Goal: Transaction & Acquisition: Purchase product/service

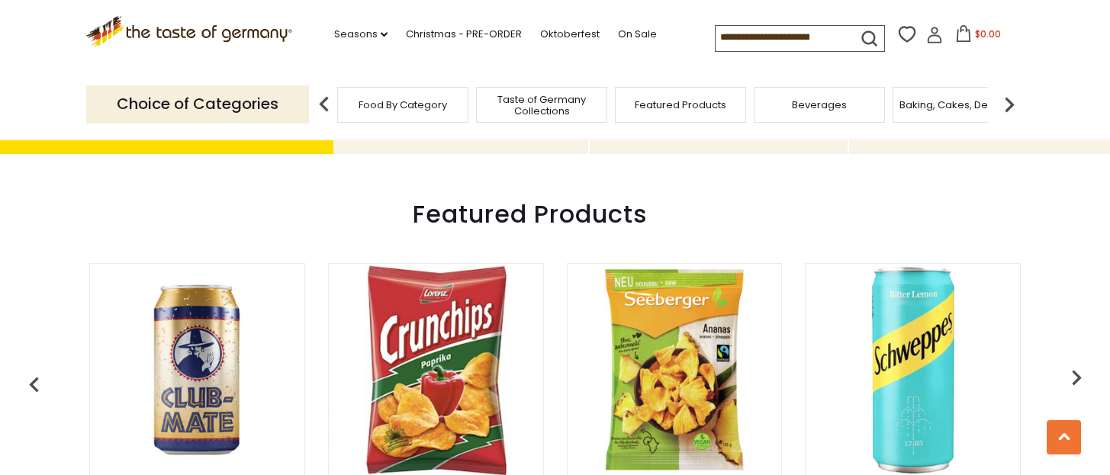
scroll to position [406, 0]
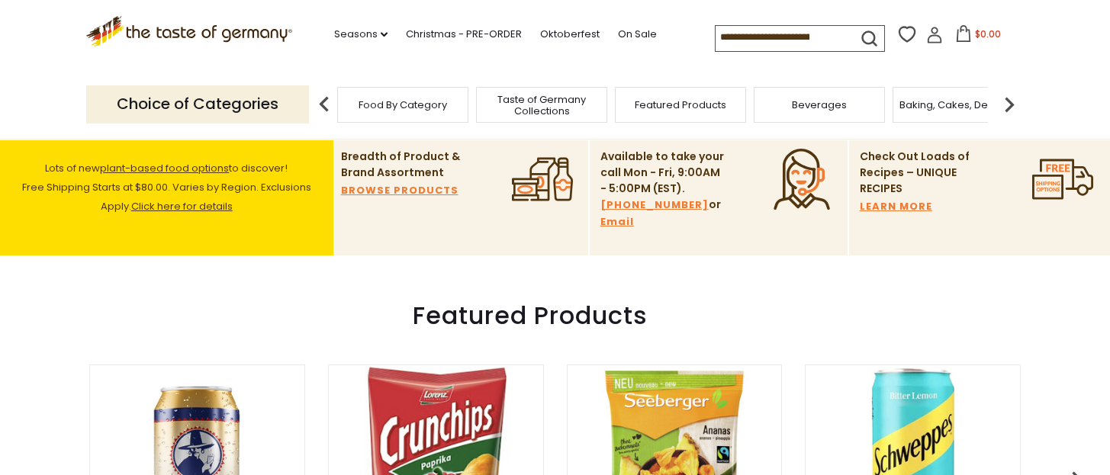
click at [727, 31] on input at bounding box center [779, 36] width 129 height 21
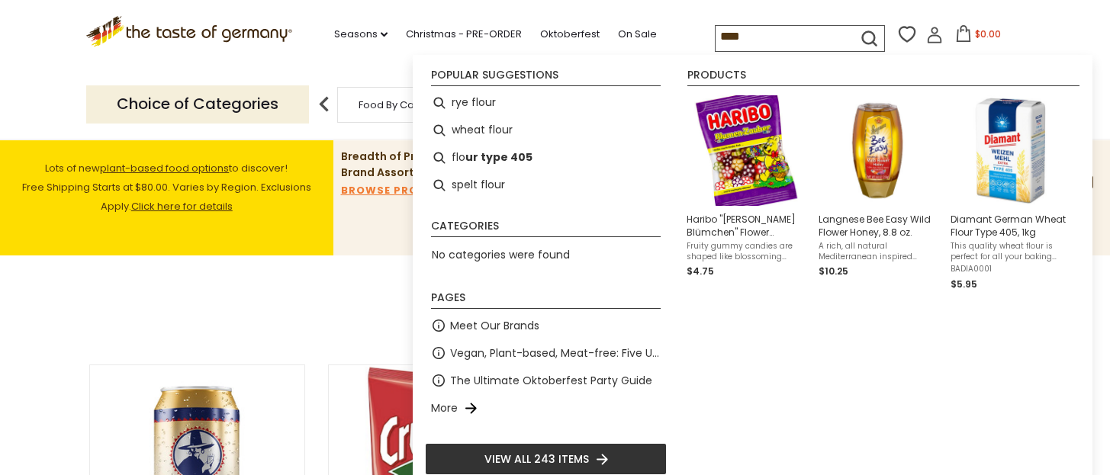
type input "*****"
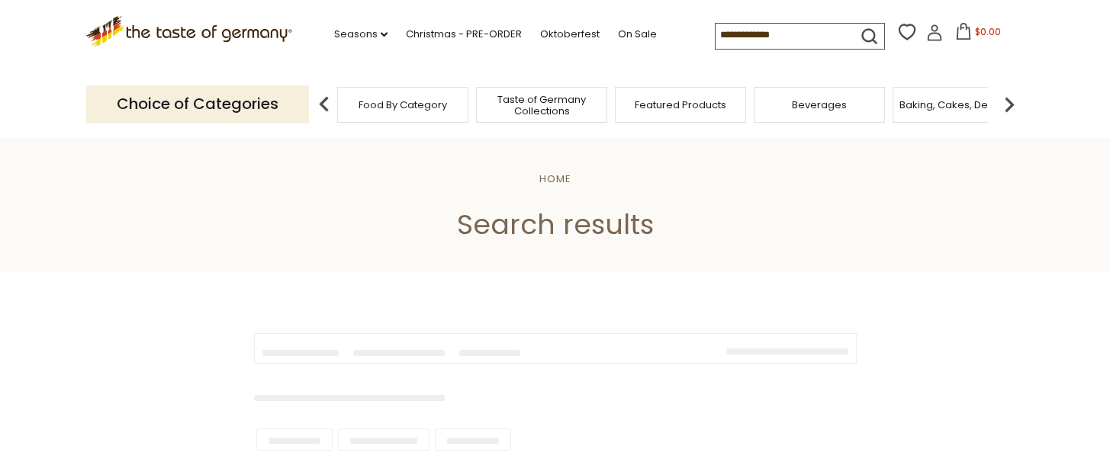
type input "*****"
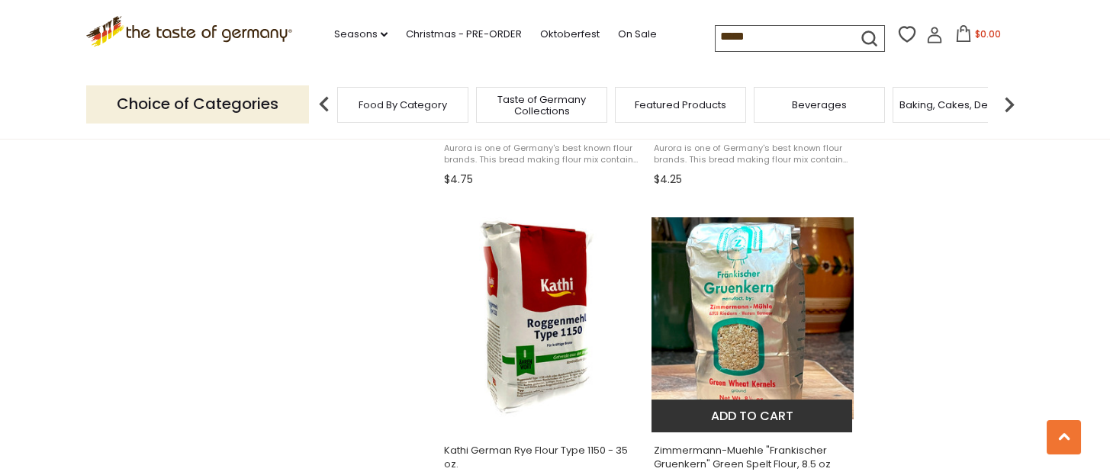
scroll to position [1322, 0]
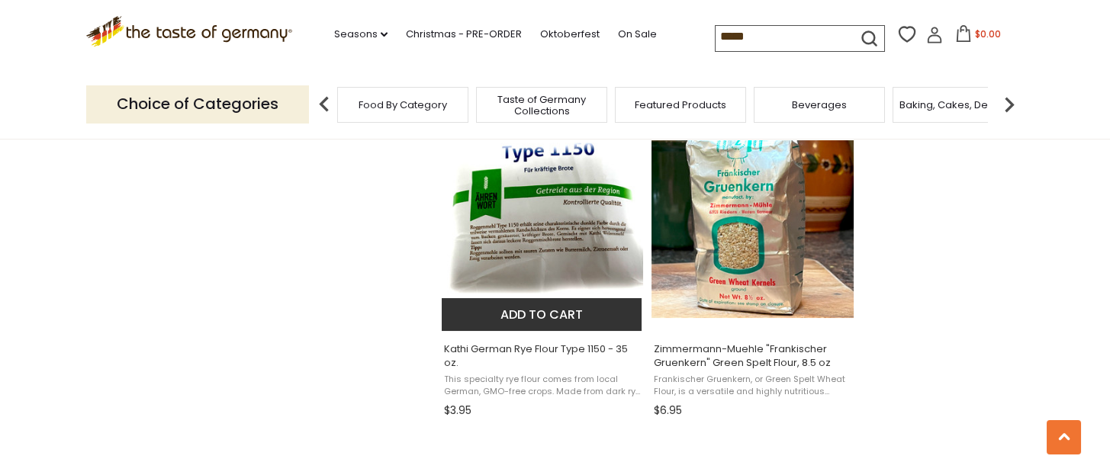
click at [561, 228] on img "Kathi German Rye Flour Type 1150 - 35 oz." at bounding box center [543, 217] width 202 height 202
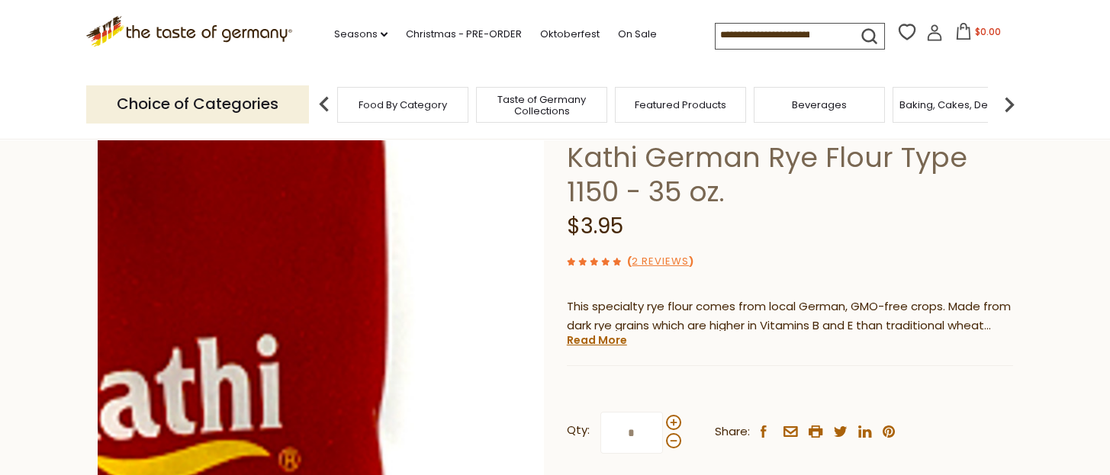
scroll to position [304, 0]
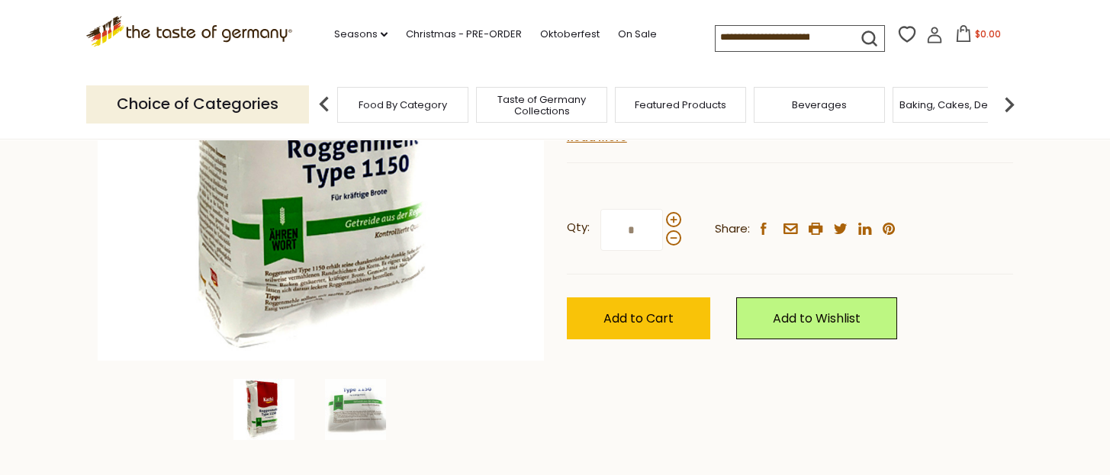
click at [257, 413] on img at bounding box center [263, 409] width 61 height 61
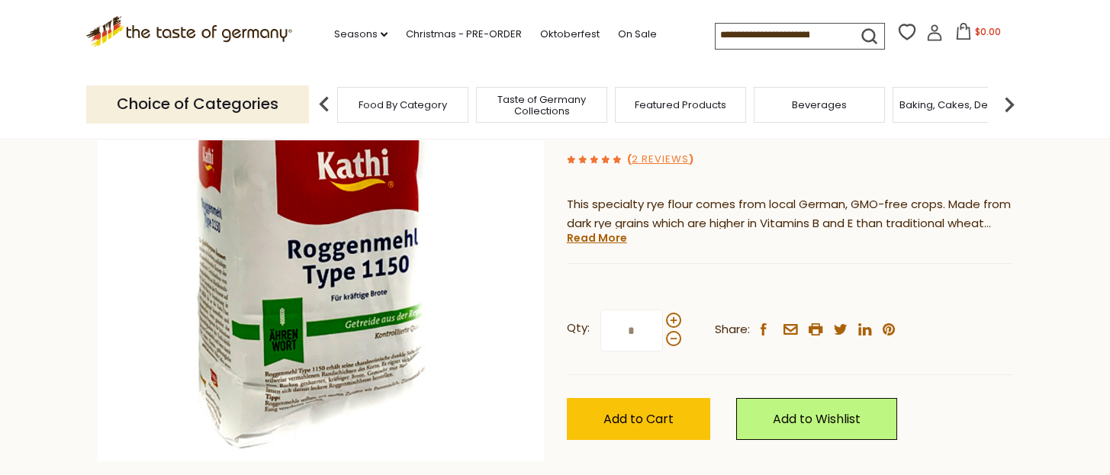
scroll to position [0, 0]
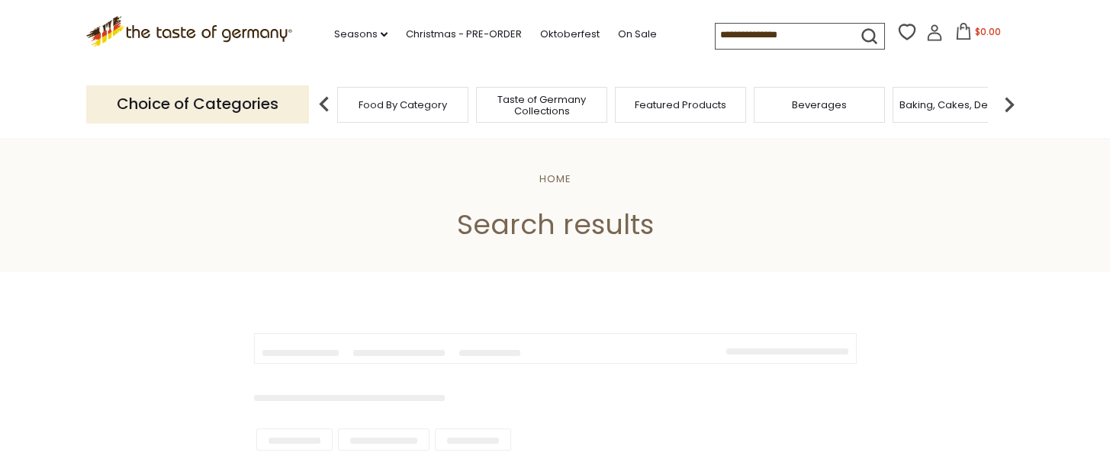
type input "*****"
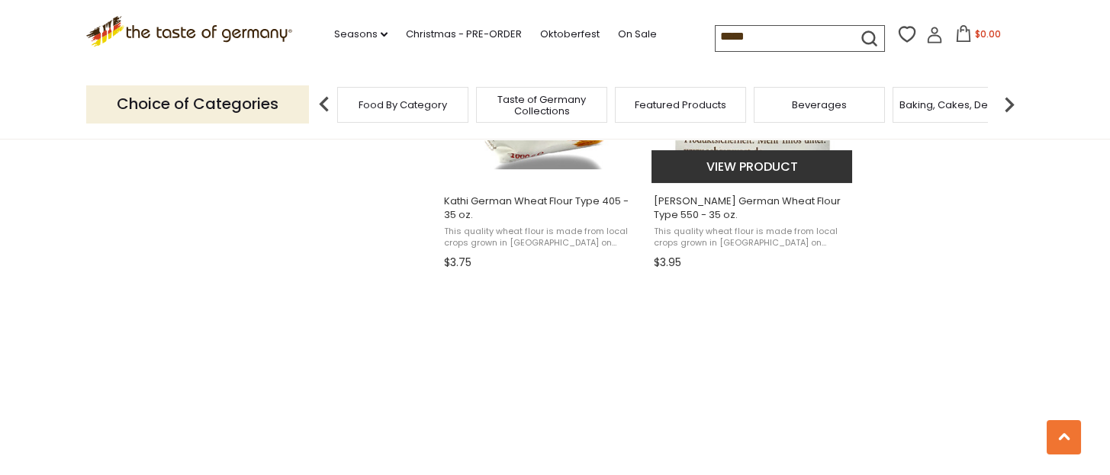
scroll to position [1932, 0]
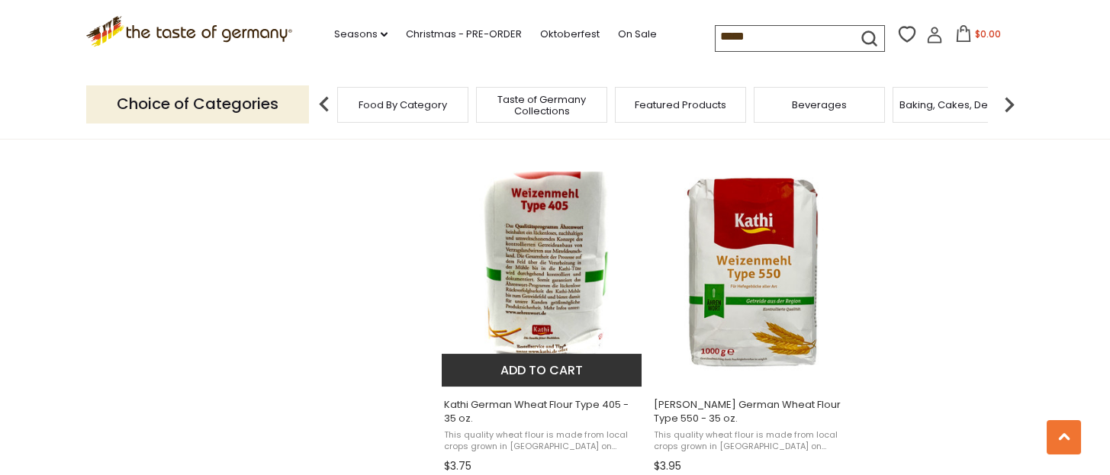
click at [561, 273] on img "Kathi German Wheat Flour Type 405 - 35 oz." at bounding box center [543, 273] width 202 height 202
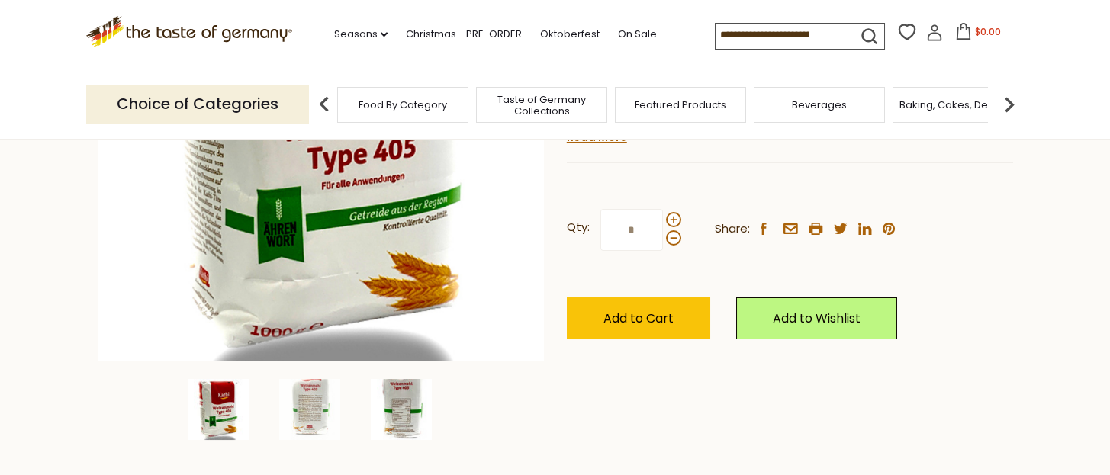
scroll to position [406, 0]
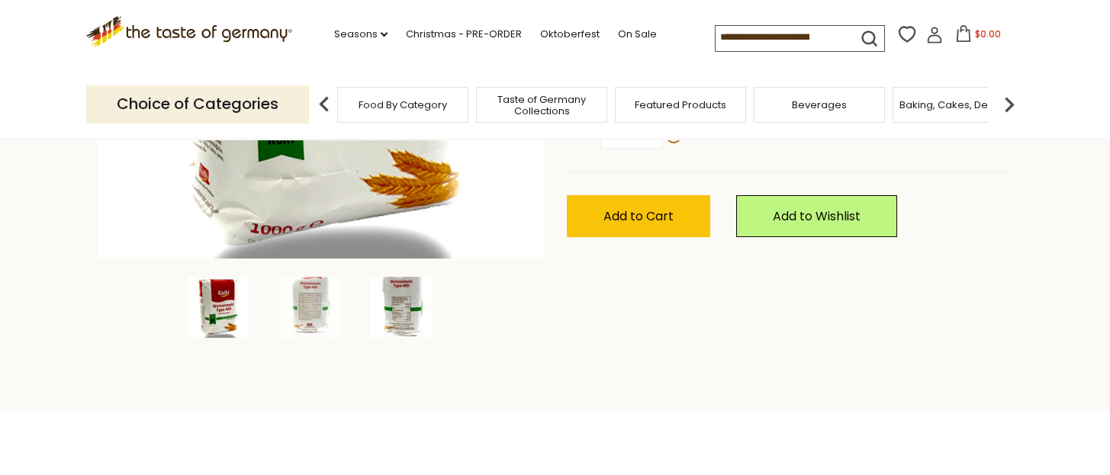
click at [406, 304] on img at bounding box center [401, 307] width 61 height 61
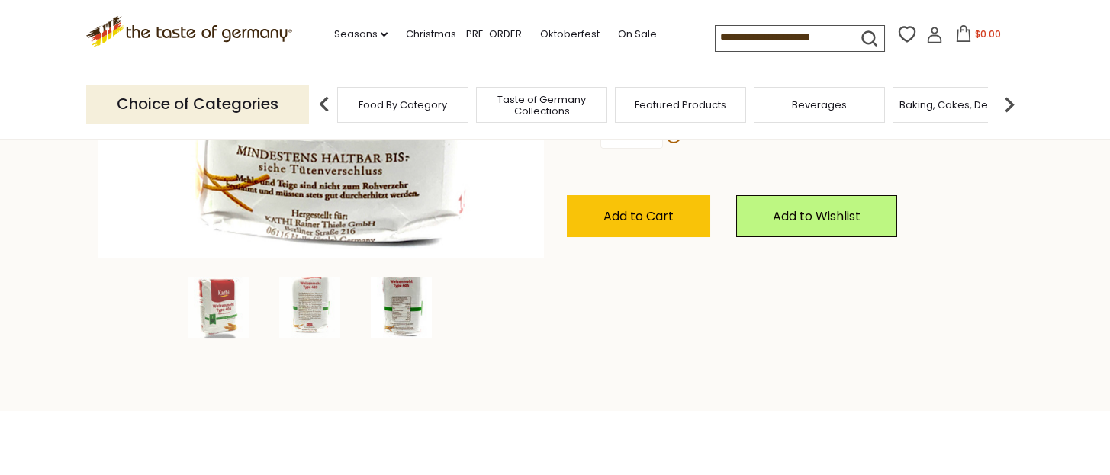
click at [403, 323] on img at bounding box center [401, 307] width 61 height 61
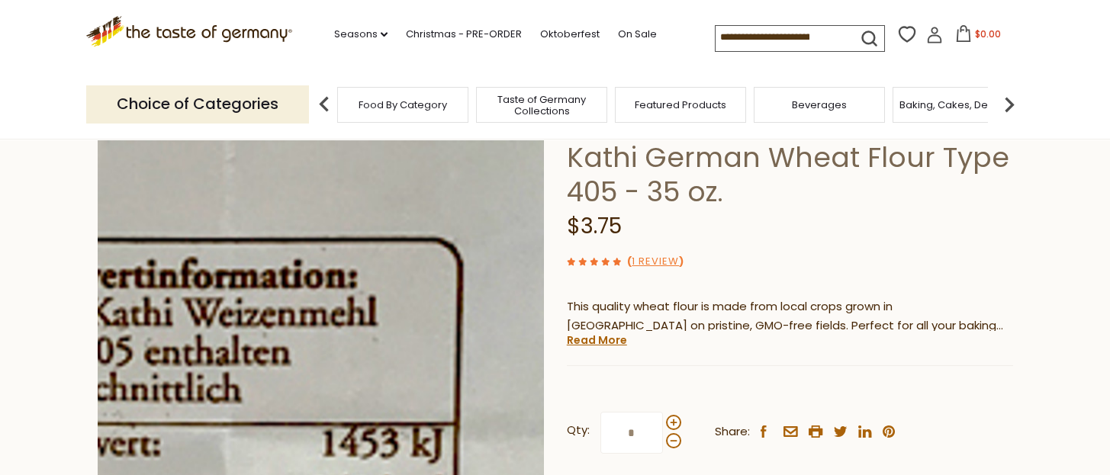
scroll to position [204, 0]
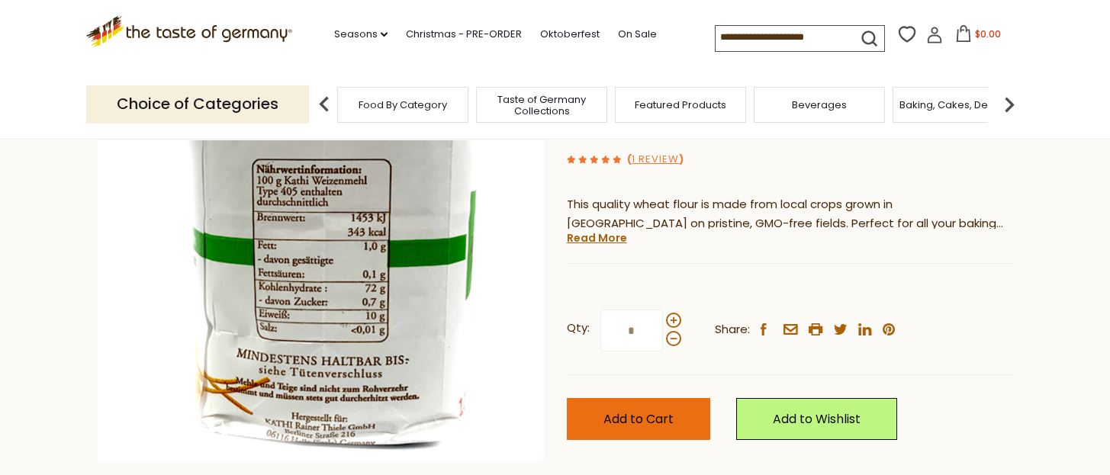
click at [638, 412] on span "Add to Cart" at bounding box center [638, 419] width 70 height 18
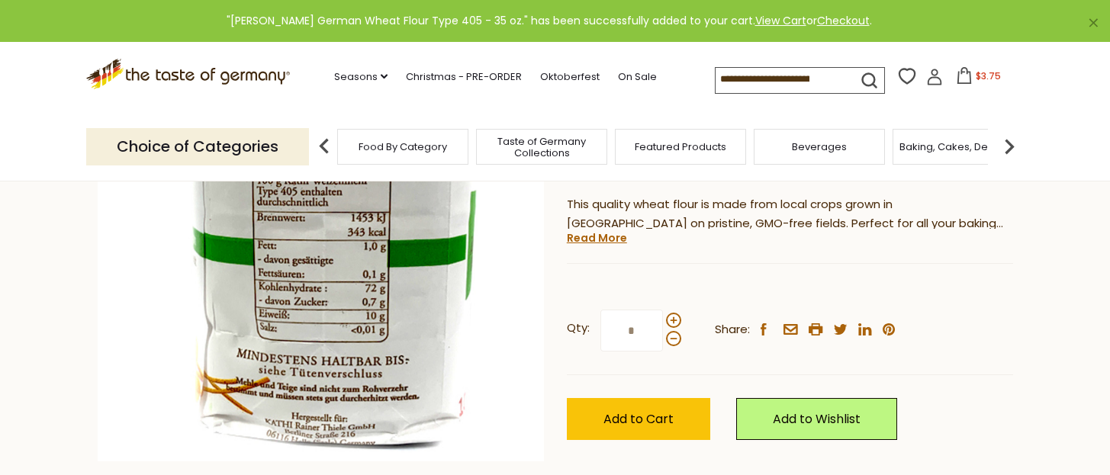
scroll to position [0, 0]
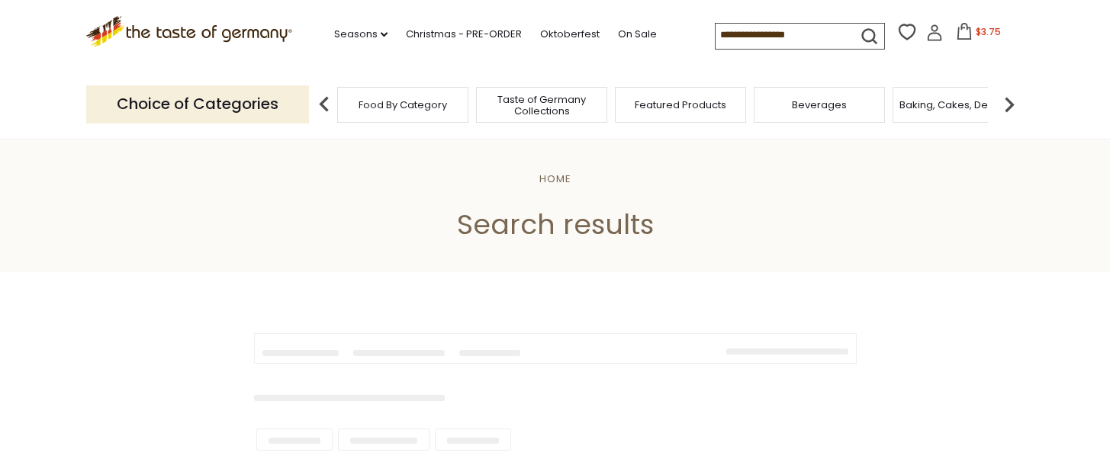
type input "*****"
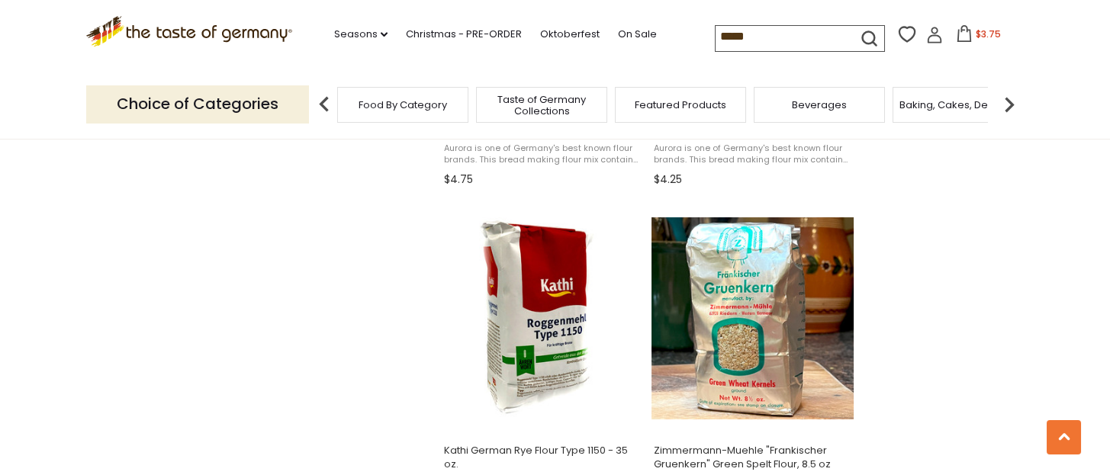
scroll to position [1322, 0]
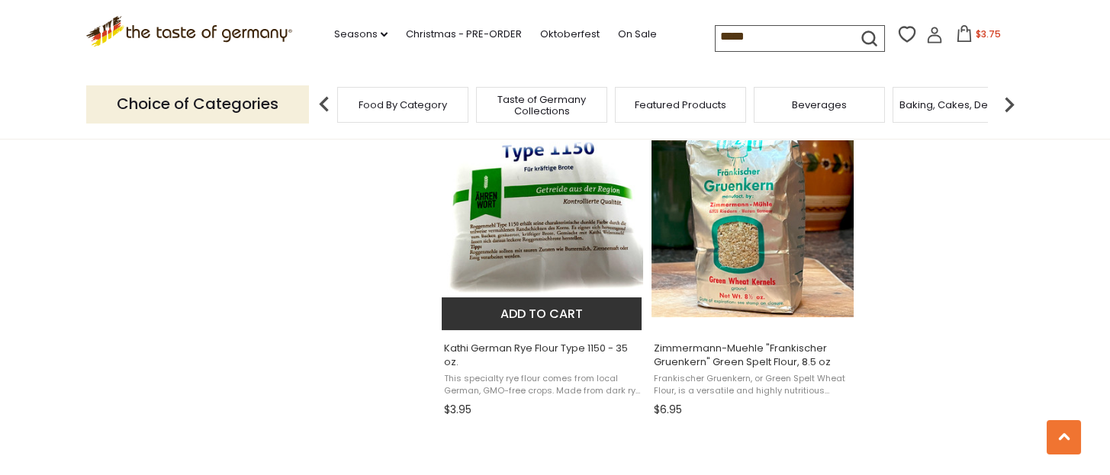
click at [556, 254] on img "Kathi German Rye Flour Type 1150 - 35 oz." at bounding box center [543, 216] width 202 height 202
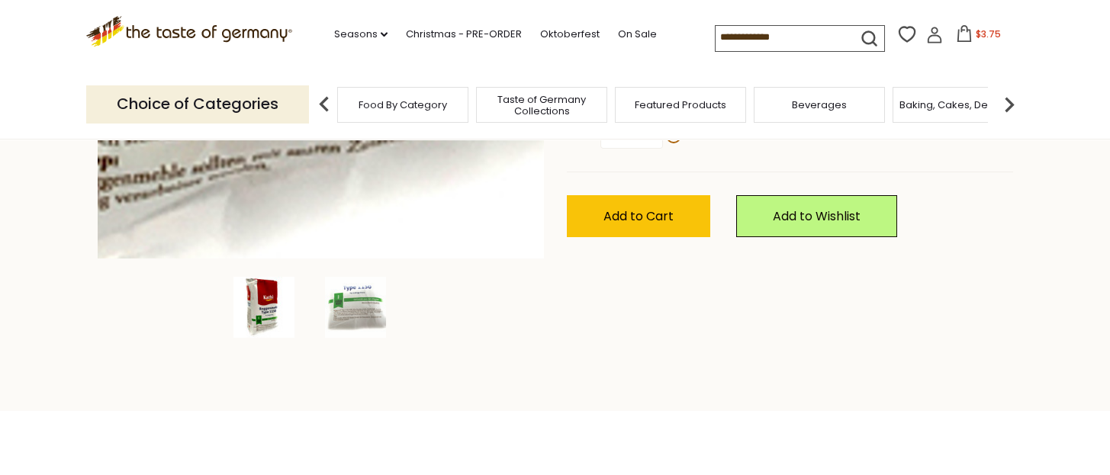
scroll to position [304, 0]
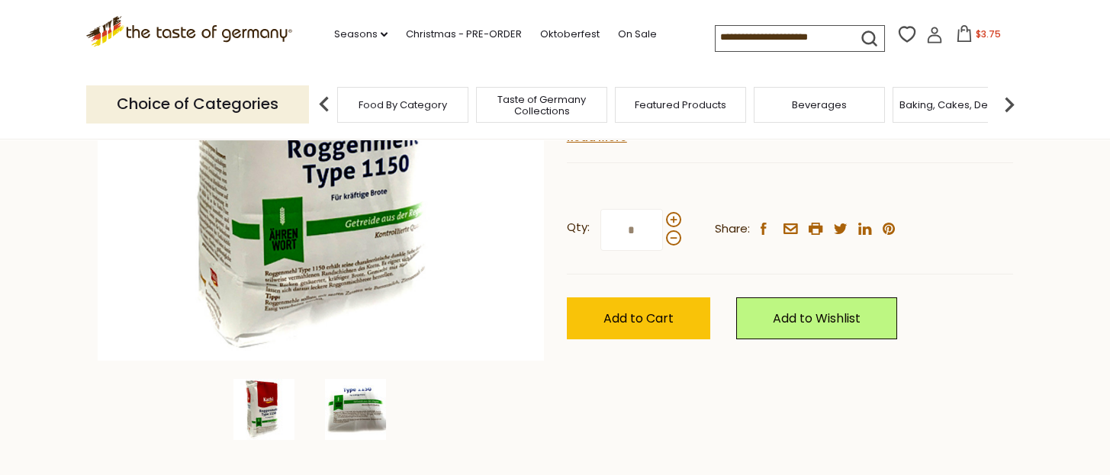
click at [359, 395] on img at bounding box center [355, 409] width 61 height 61
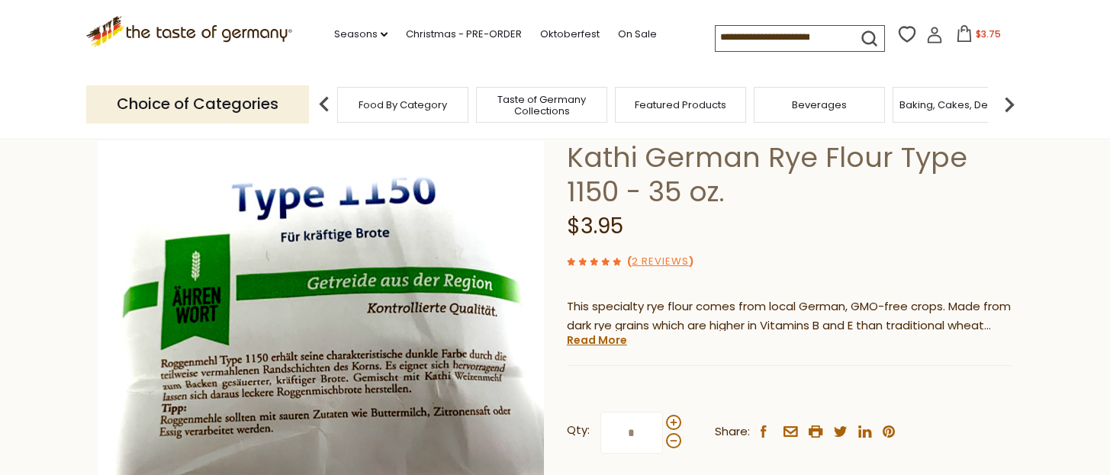
scroll to position [204, 0]
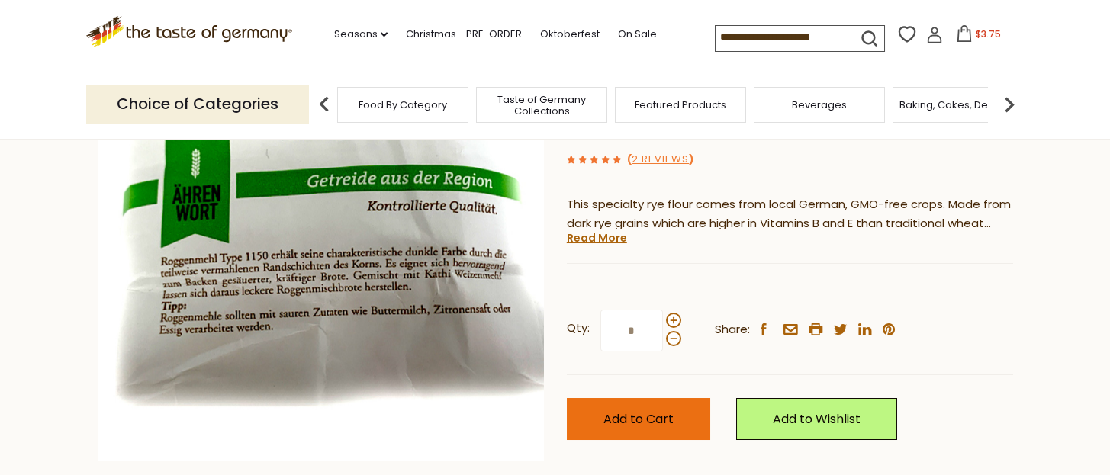
click at [622, 422] on span "Add to Cart" at bounding box center [638, 419] width 70 height 18
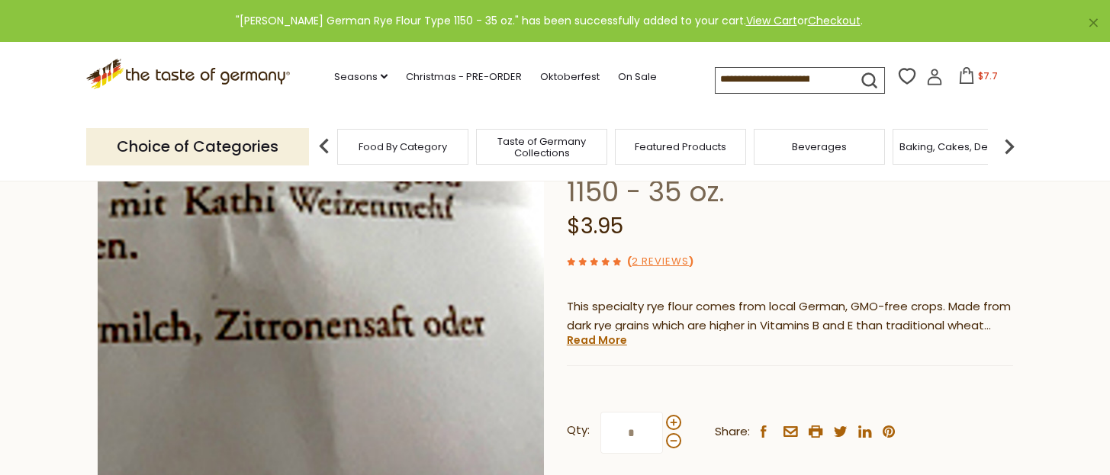
scroll to position [0, 0]
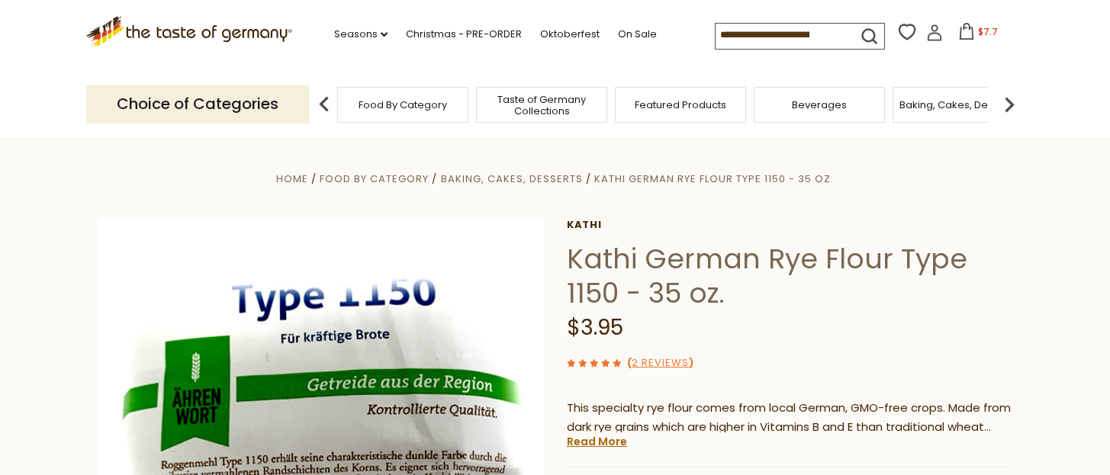
click at [739, 37] on input at bounding box center [779, 34] width 129 height 21
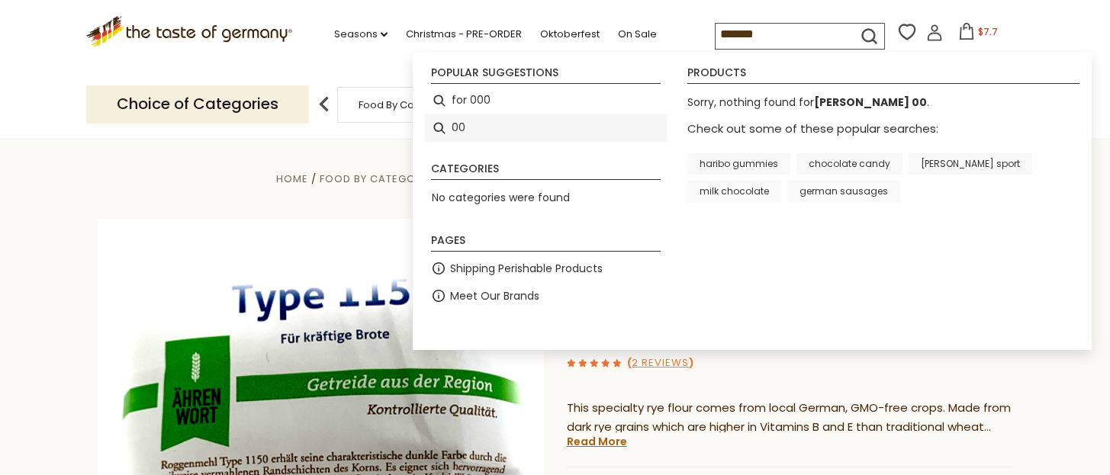
click at [448, 130] on li "00" at bounding box center [546, 127] width 242 height 27
type input "**"
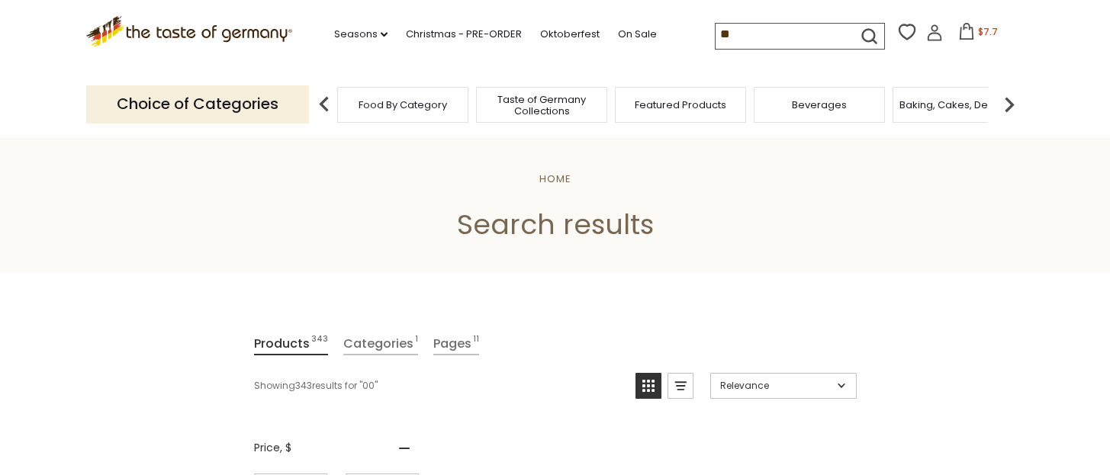
click at [773, 40] on input "**" at bounding box center [779, 34] width 129 height 21
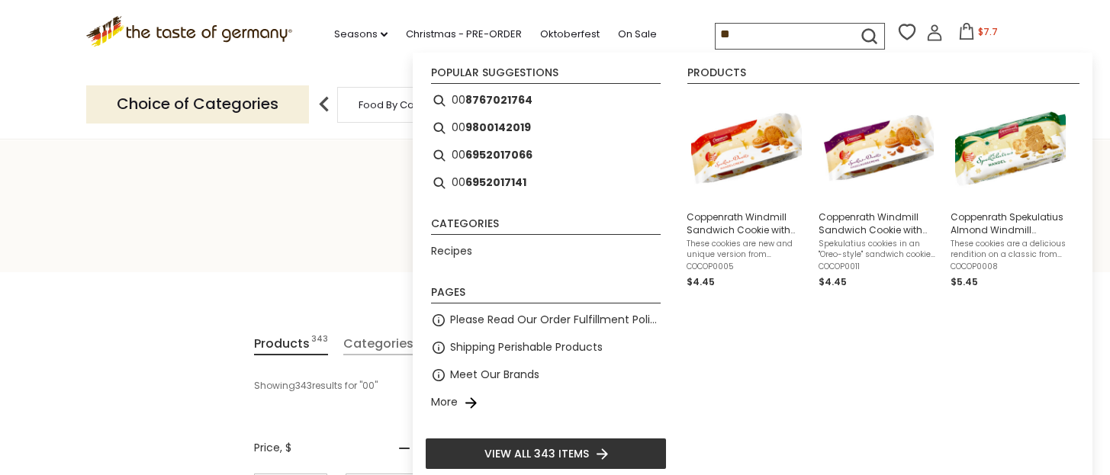
type input "*"
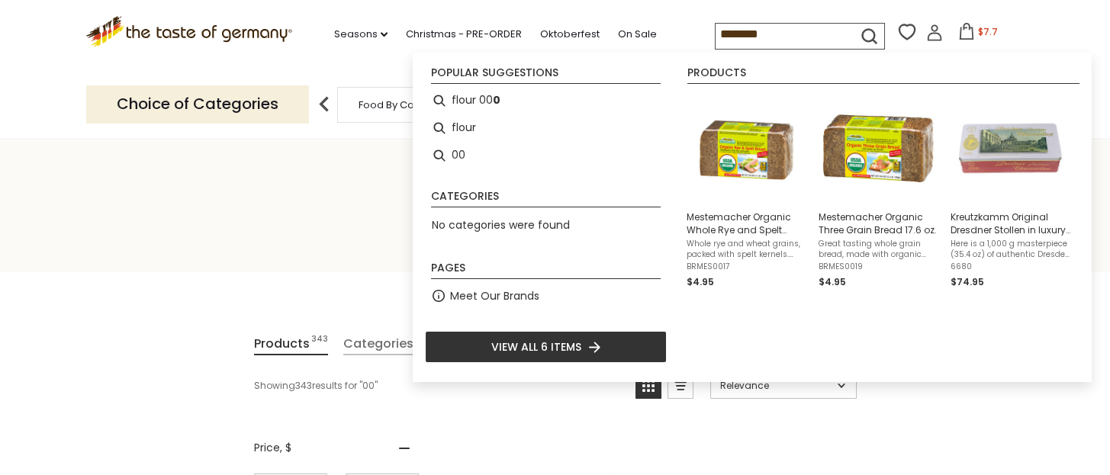
type input "********"
click at [862, 26] on icon "submit" at bounding box center [869, 36] width 21 height 21
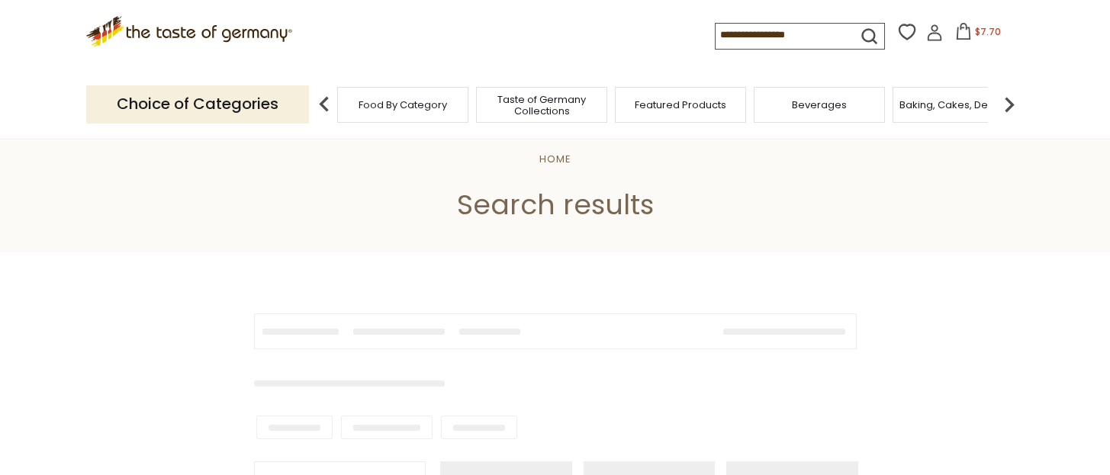
type input "********"
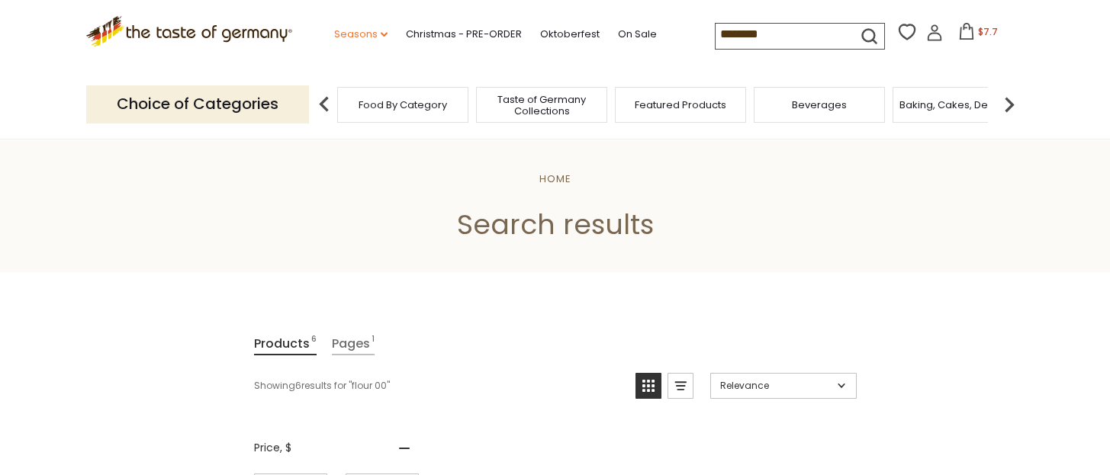
click at [361, 34] on link "Seasons dropdown_arrow" at bounding box center [360, 34] width 53 height 17
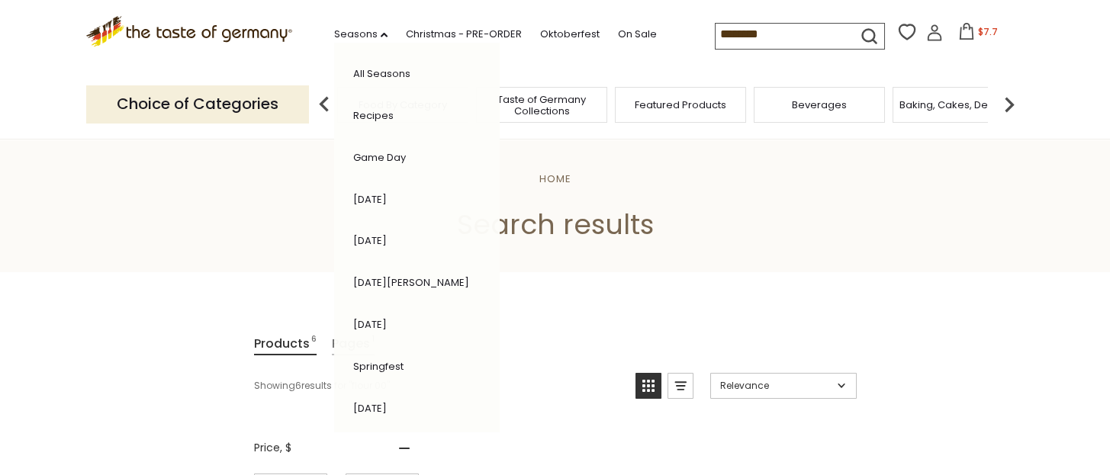
click at [592, 145] on header "Home Search results" at bounding box center [555, 205] width 1110 height 133
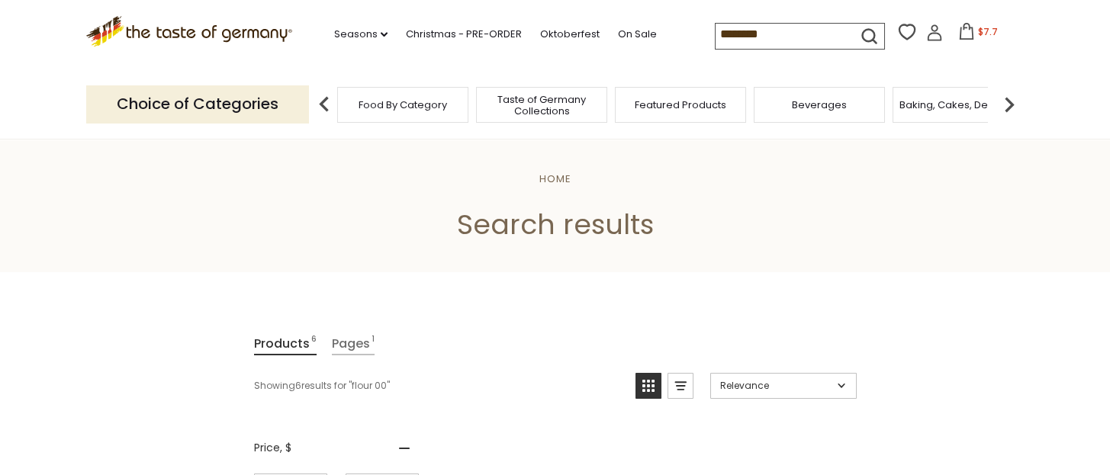
click at [423, 104] on span "Food By Category" at bounding box center [402, 104] width 88 height 11
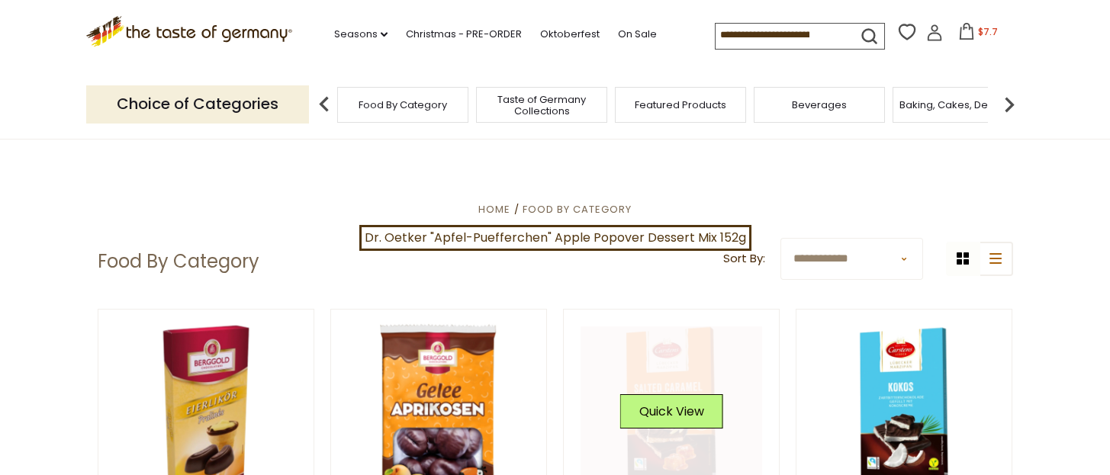
scroll to position [101, 0]
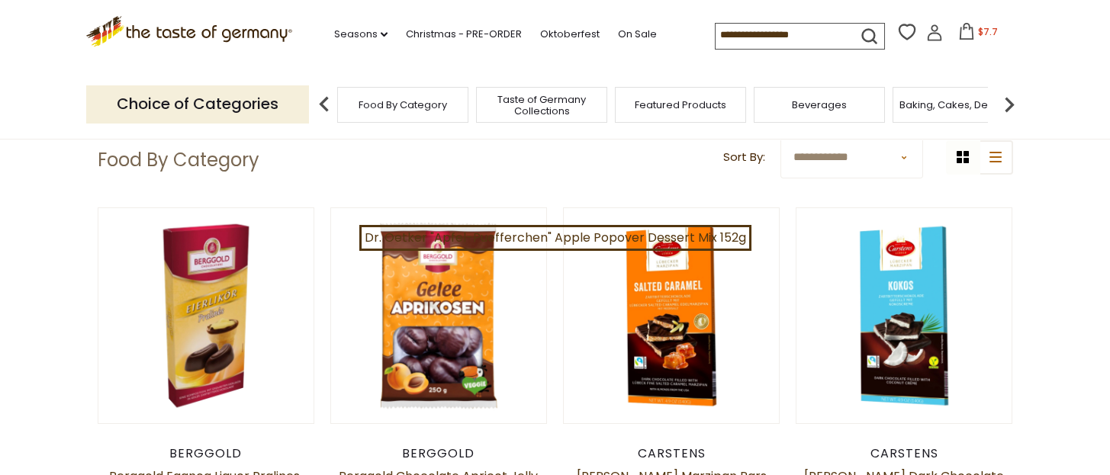
click at [438, 109] on span "Food By Category" at bounding box center [402, 104] width 88 height 11
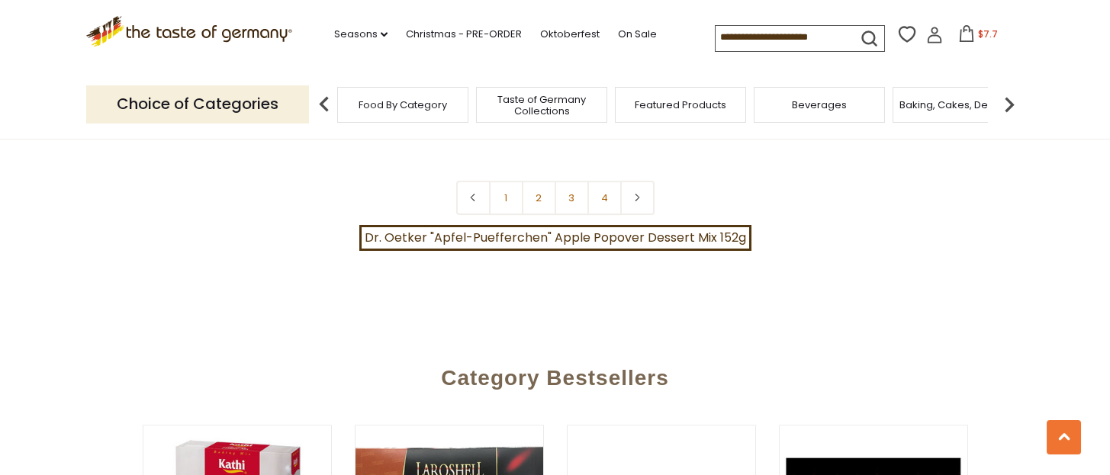
scroll to position [3457, 0]
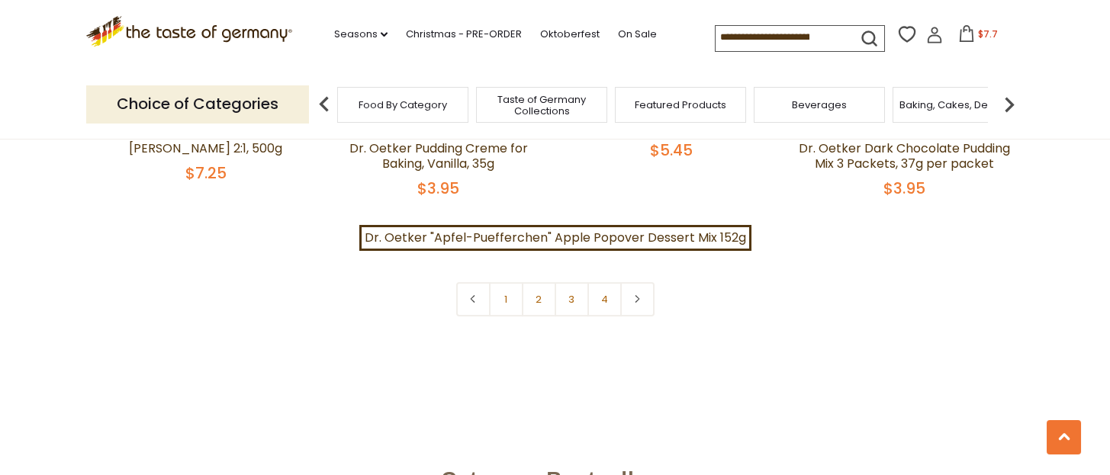
click at [535, 282] on link "2" at bounding box center [539, 299] width 34 height 34
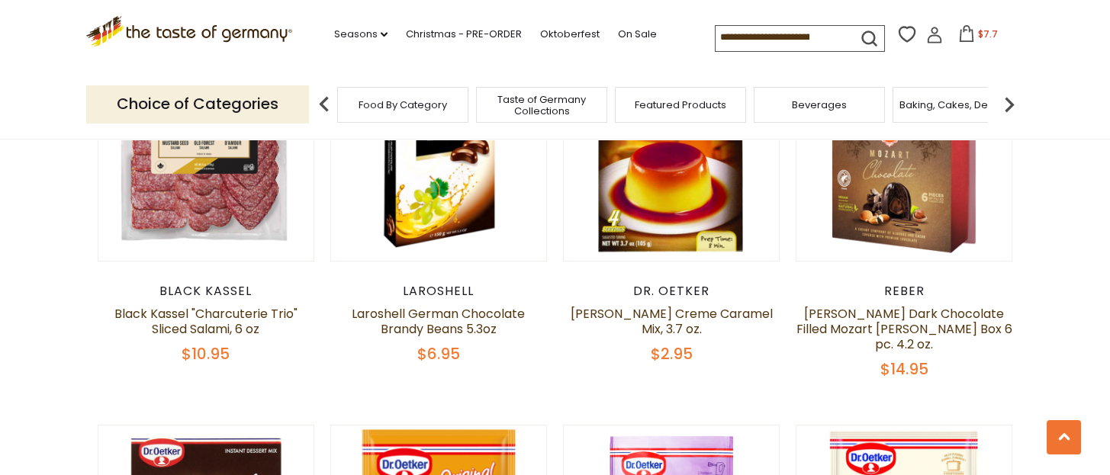
scroll to position [543, 0]
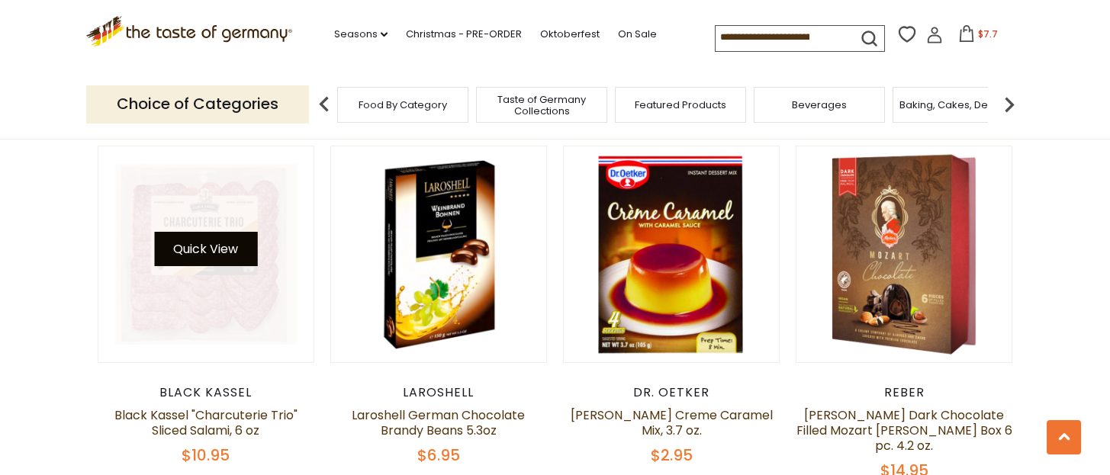
click at [226, 220] on link at bounding box center [205, 254] width 181 height 181
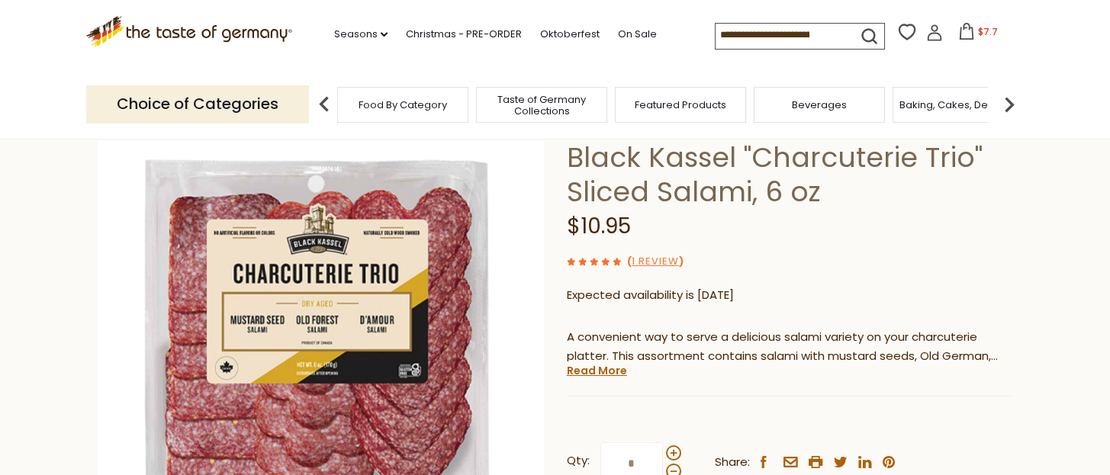
scroll to position [204, 0]
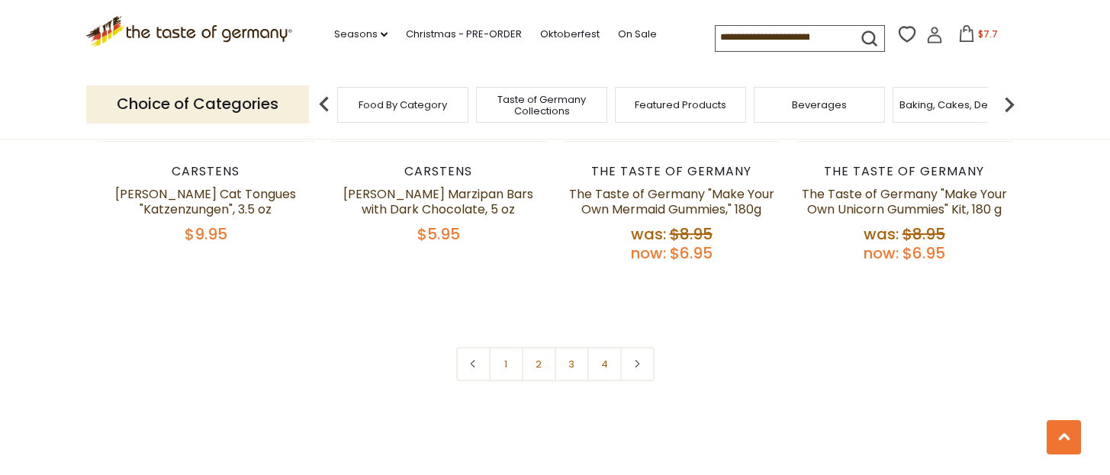
scroll to position [3558, 0]
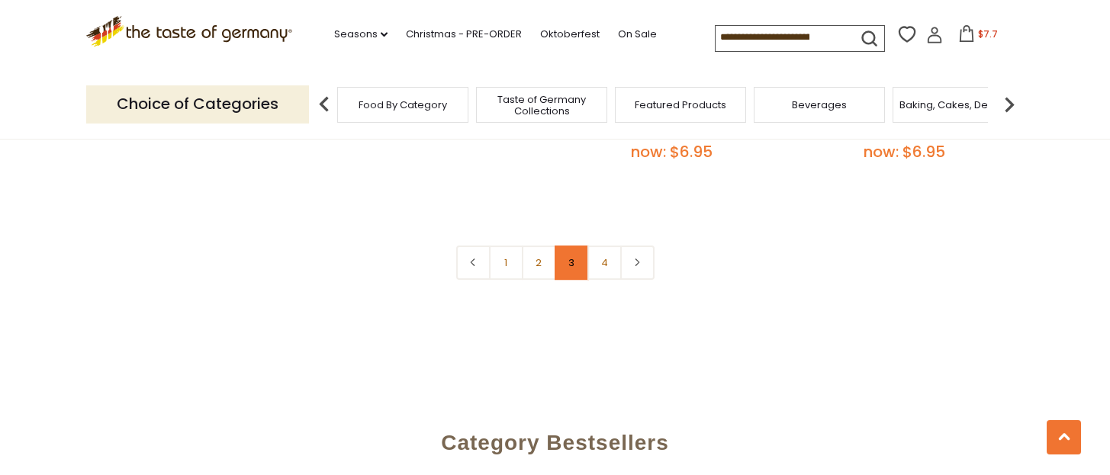
click at [576, 246] on link "3" at bounding box center [571, 263] width 34 height 34
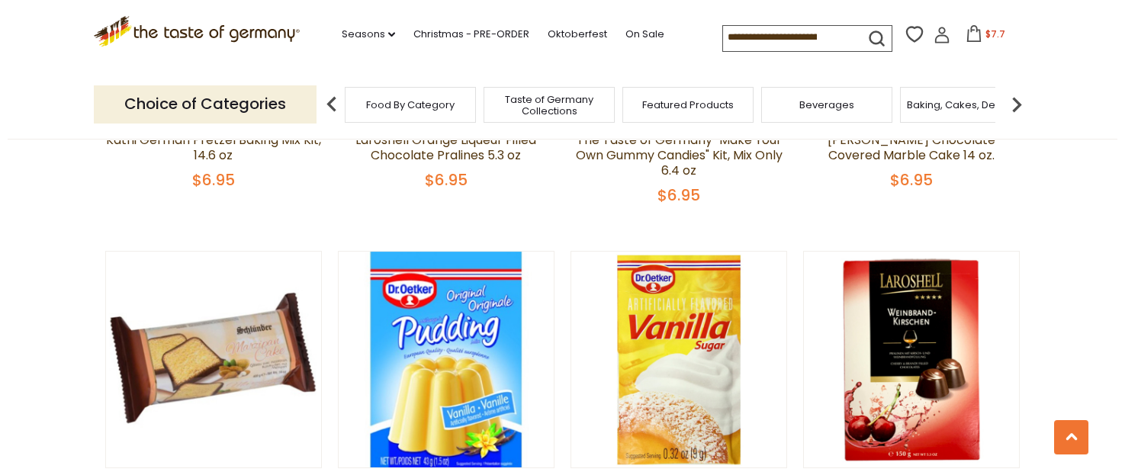
scroll to position [3187, 0]
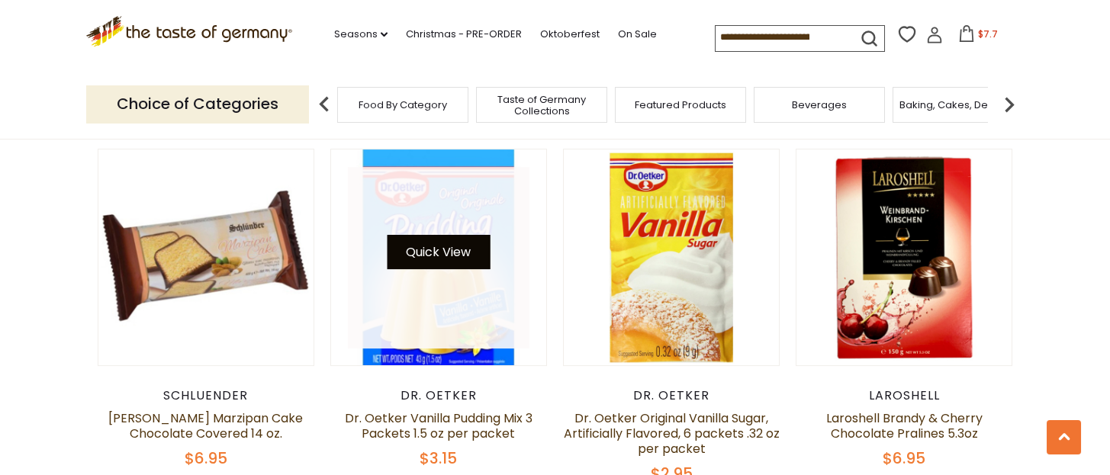
click at [455, 235] on button "Quick View" at bounding box center [438, 252] width 103 height 34
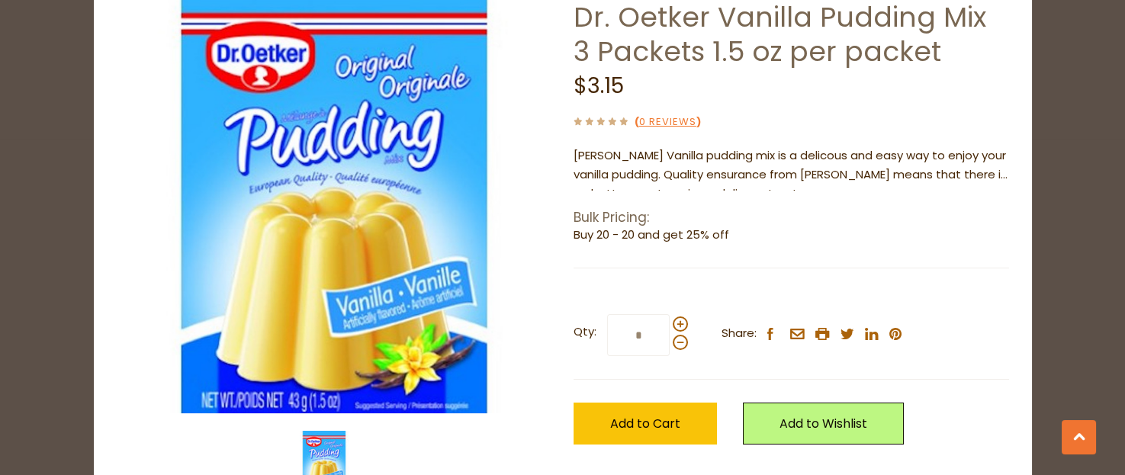
scroll to position [153, 0]
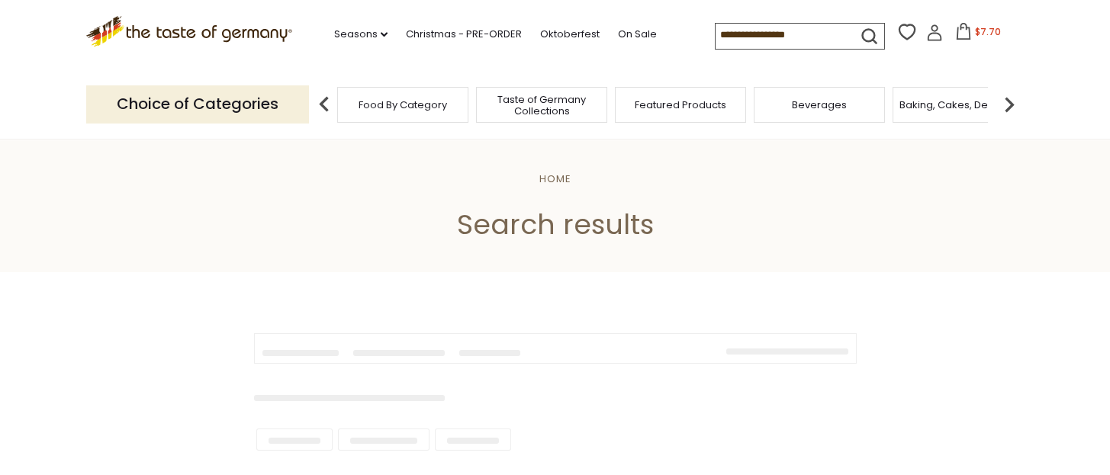
type input "********"
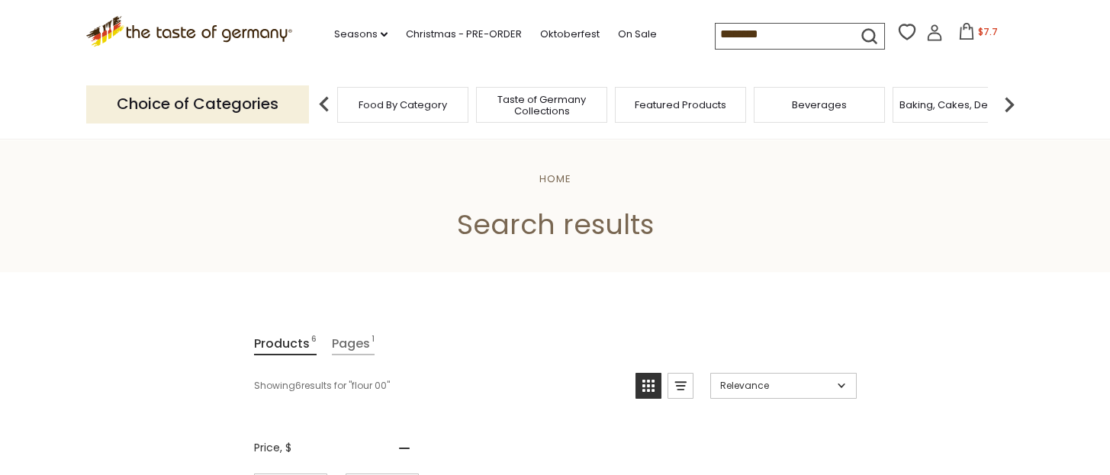
click at [769, 39] on input "********" at bounding box center [779, 34] width 129 height 21
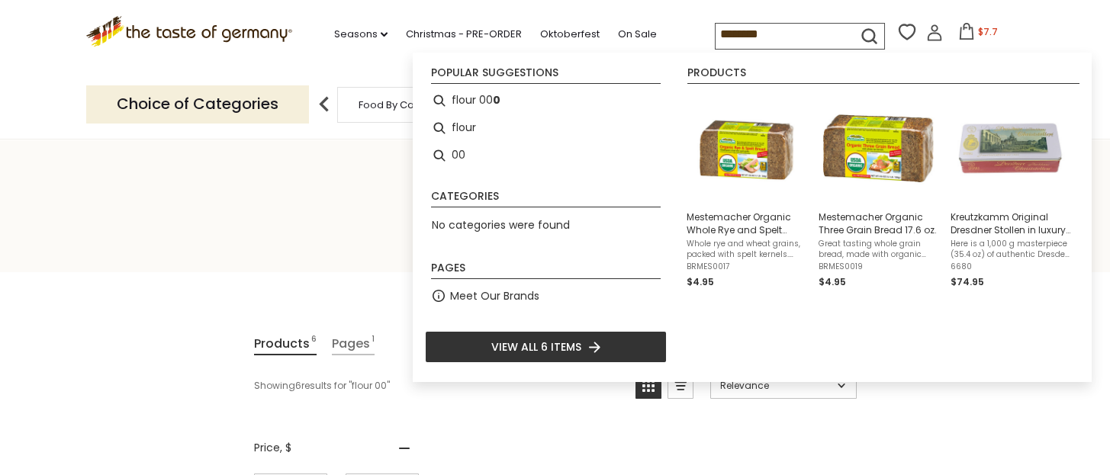
drag, startPoint x: 756, startPoint y: 31, endPoint x: 674, endPoint y: 43, distance: 83.3
click at [674, 43] on div ".st0{fill:#EDD300;} .st1{fill:#D33E21;} .st0{fill:#EDD300;} .st1{fill:#D33E21;}…" at bounding box center [555, 35] width 938 height 70
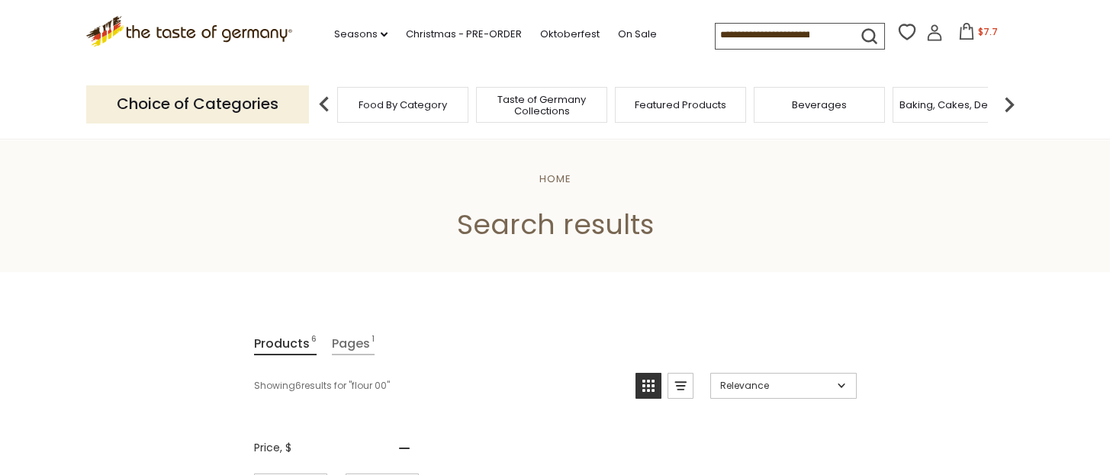
click at [1006, 104] on img at bounding box center [1009, 104] width 31 height 31
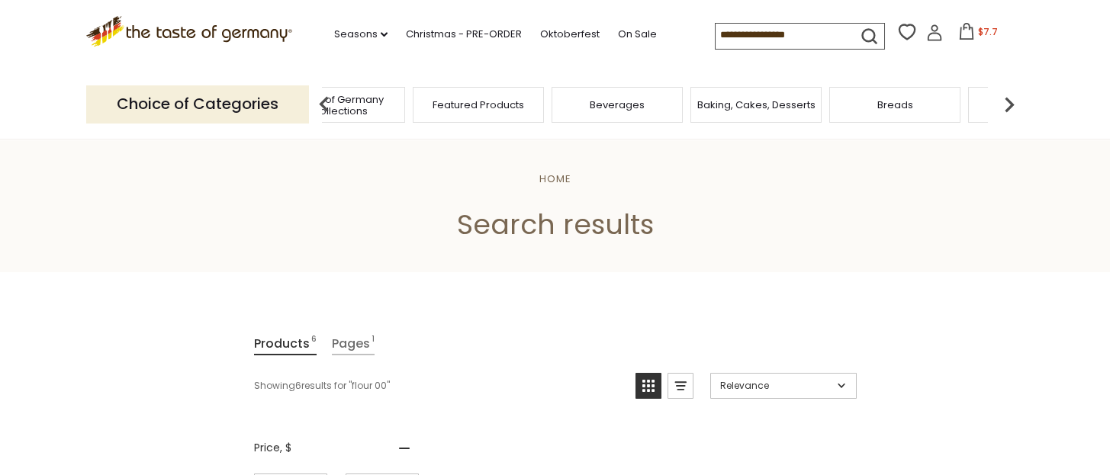
click at [731, 114] on div "Baking, Cakes, Desserts" at bounding box center [755, 105] width 131 height 36
click at [746, 101] on span "Baking, Cakes, Desserts" at bounding box center [756, 104] width 118 height 11
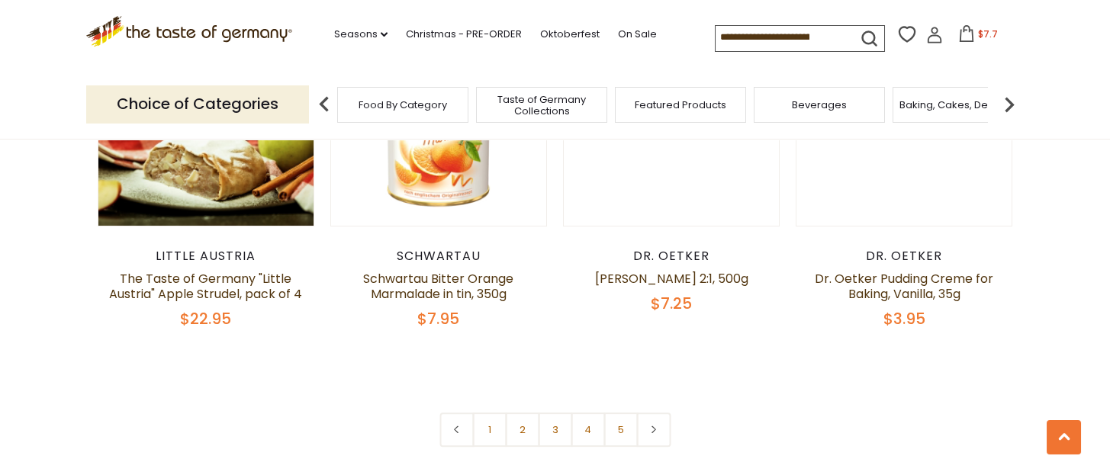
scroll to position [3660, 0]
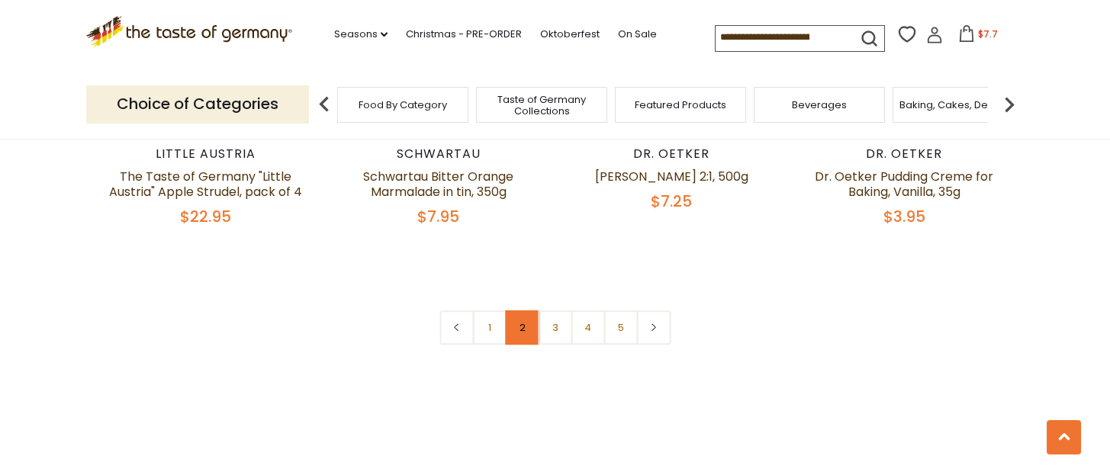
click at [528, 310] on link "2" at bounding box center [522, 327] width 34 height 34
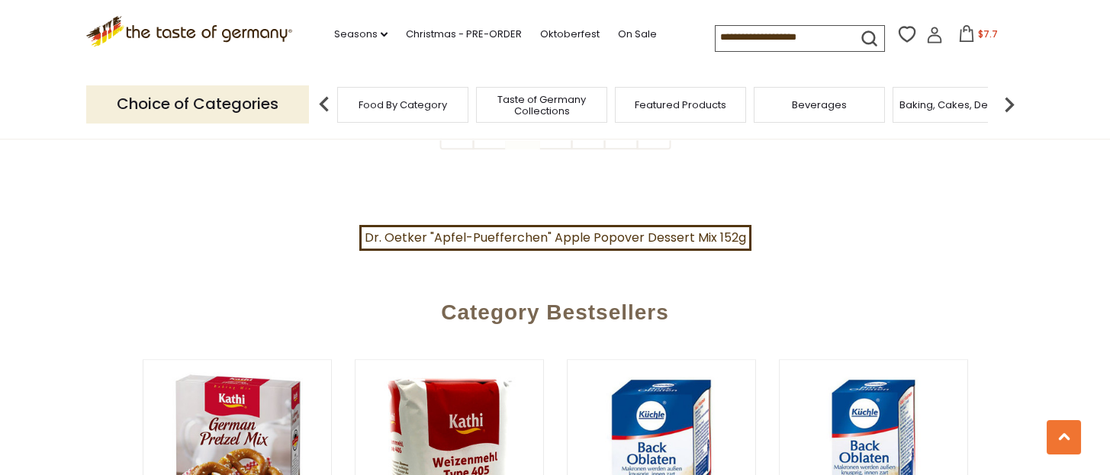
scroll to position [3362, 0]
